Goal: Navigation & Orientation: Find specific page/section

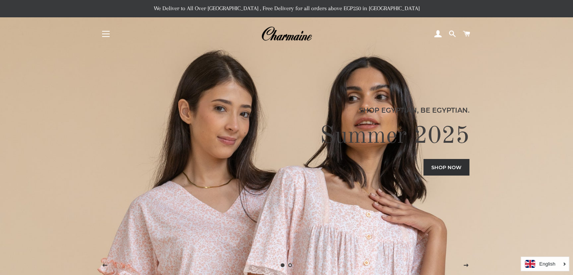
click at [111, 38] on button "Site navigation" at bounding box center [106, 34] width 19 height 19
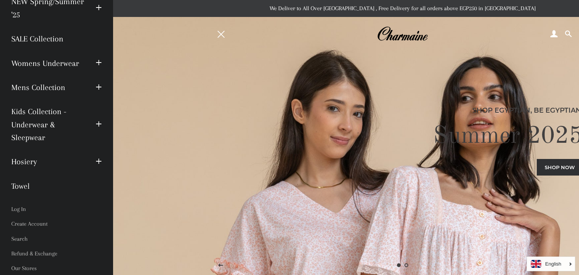
scroll to position [75, 0]
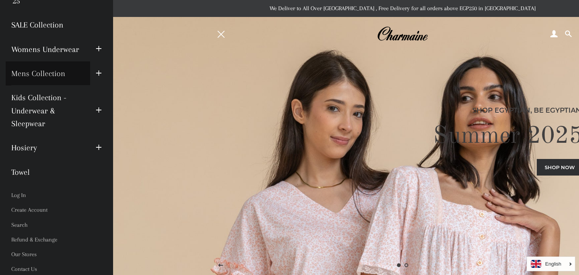
click at [66, 67] on link "Mens Collection" at bounding box center [48, 73] width 84 height 24
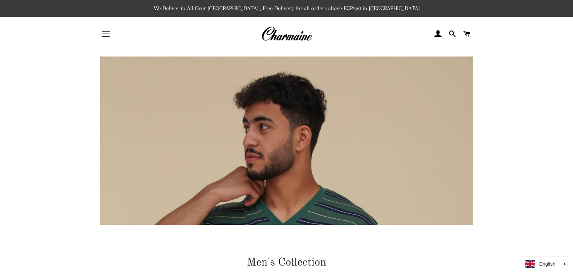
click at [115, 34] on button "Site navigation" at bounding box center [106, 34] width 19 height 19
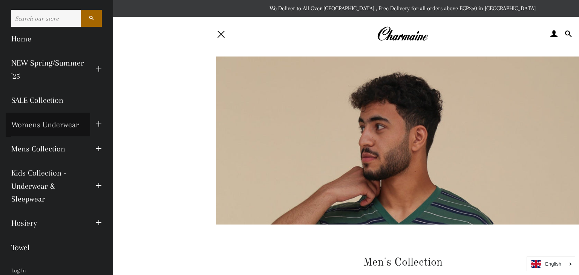
click at [78, 121] on link "Womens Underwear" at bounding box center [48, 125] width 84 height 24
click at [63, 15] on input "Search our store" at bounding box center [46, 18] width 70 height 17
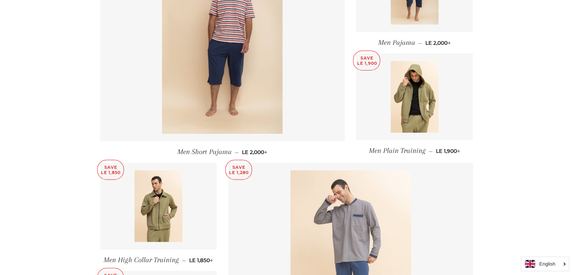
scroll to position [565, 0]
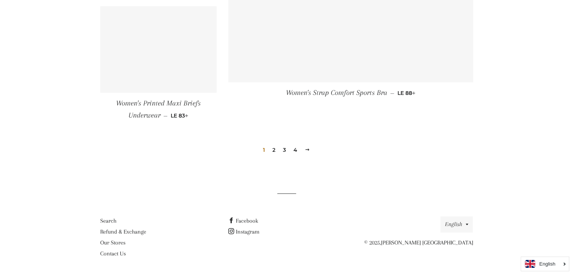
scroll to position [1131, 0]
